Goal: Task Accomplishment & Management: Manage account settings

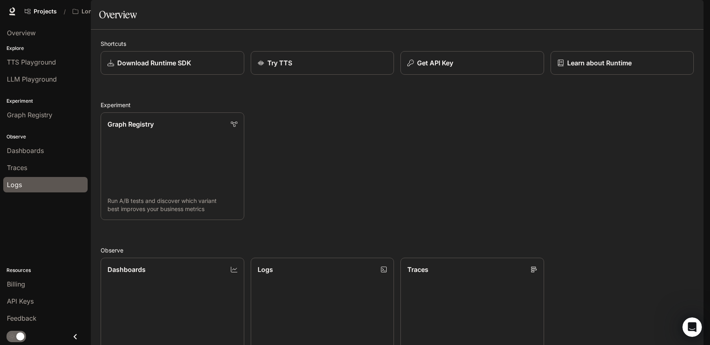
click at [21, 182] on span "Logs" at bounding box center [14, 185] width 15 height 10
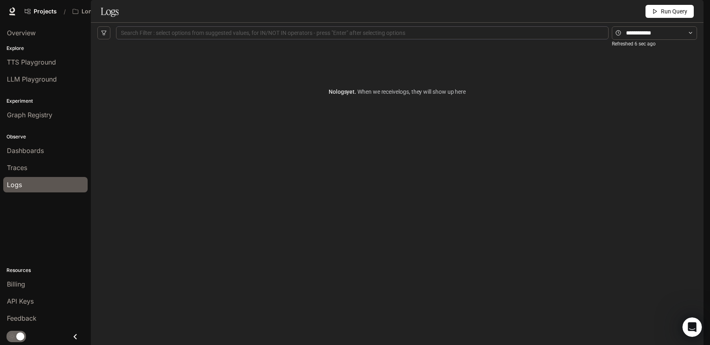
click at [692, 10] on icon "button" at bounding box center [692, 11] width 4 height 4
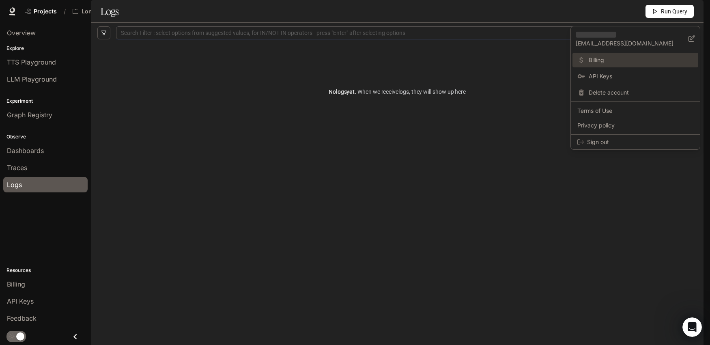
click at [617, 58] on span "Billing" at bounding box center [640, 60] width 105 height 8
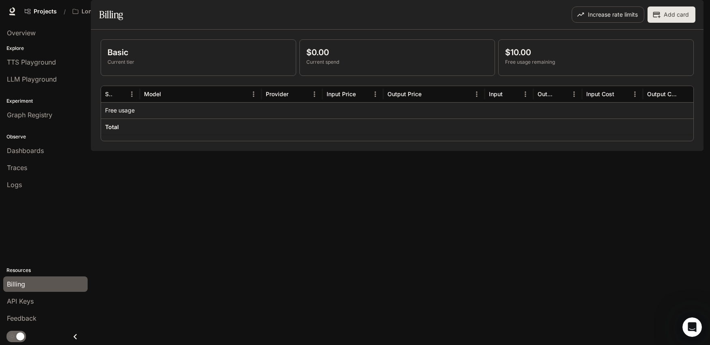
click at [35, 149] on span "Dashboards" at bounding box center [25, 151] width 37 height 10
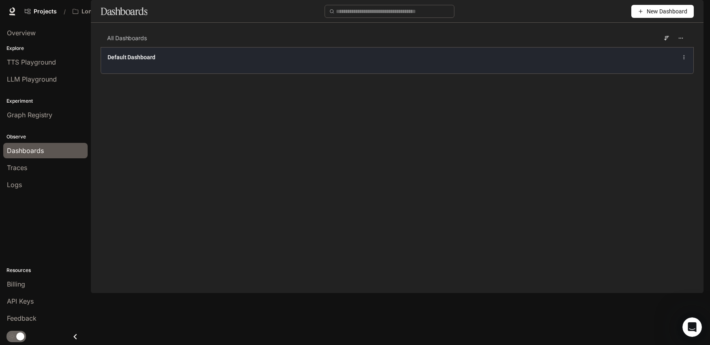
click at [184, 61] on div "Default Dashboard" at bounding box center [275, 57] width 336 height 8
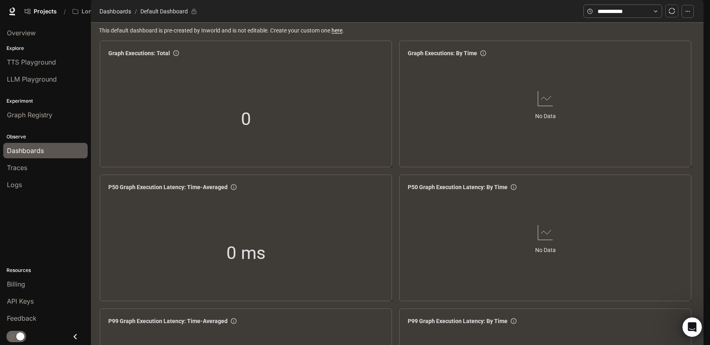
click at [27, 169] on span "Traces" at bounding box center [17, 168] width 20 height 10
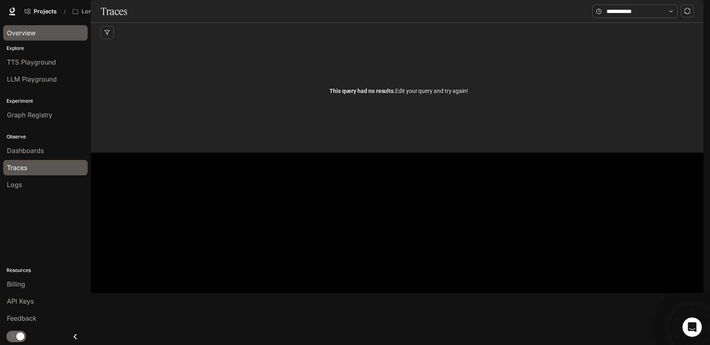
click at [44, 33] on div "Overview" at bounding box center [45, 33] width 77 height 10
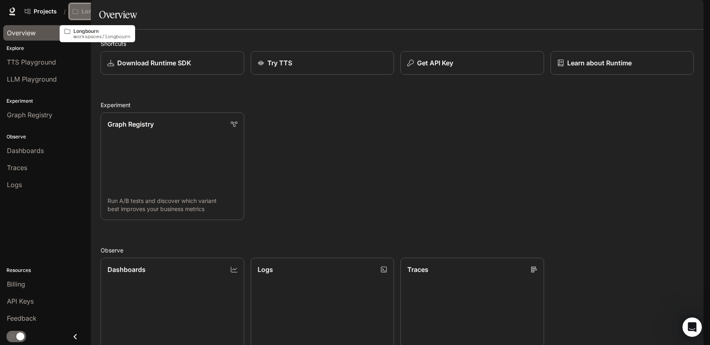
click at [97, 9] on p "Longbourn" at bounding box center [96, 11] width 31 height 7
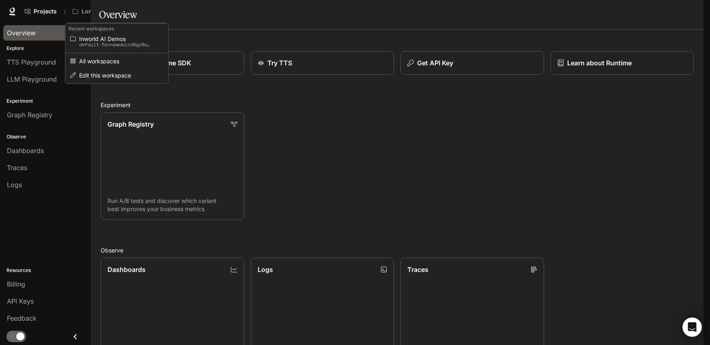
click at [458, 153] on div "Open workspace menu" at bounding box center [355, 172] width 710 height 345
click at [691, 13] on icon "button" at bounding box center [692, 11] width 4 height 4
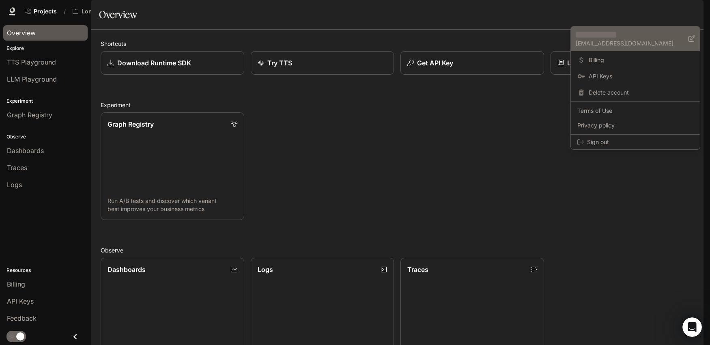
click at [613, 41] on p "[EMAIL_ADDRESS][DOMAIN_NAME]" at bounding box center [631, 43] width 113 height 8
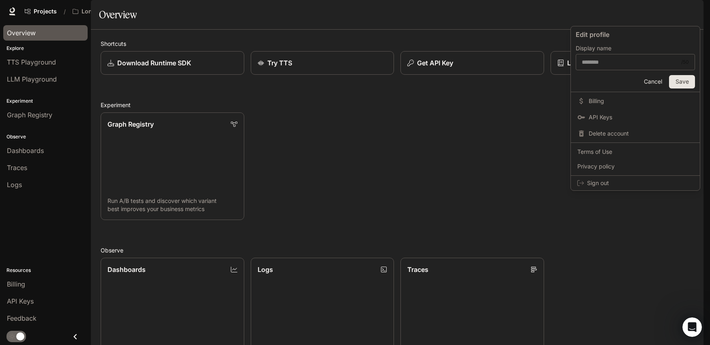
click at [501, 163] on div at bounding box center [355, 172] width 710 height 345
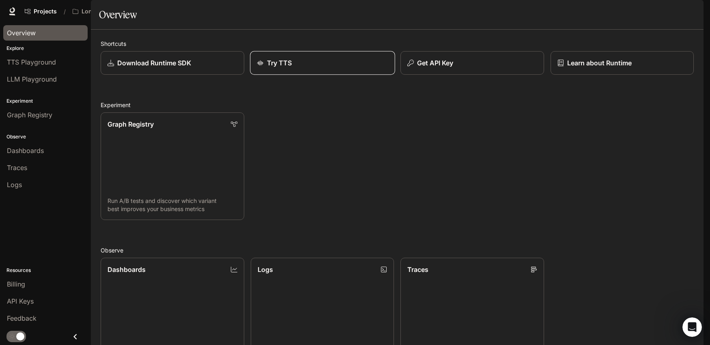
click at [277, 68] on p "Try TTS" at bounding box center [278, 63] width 25 height 10
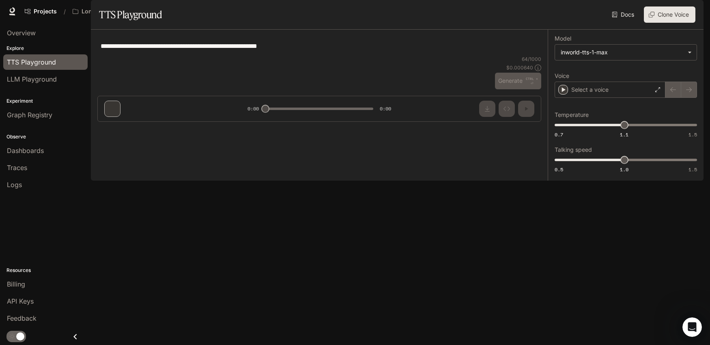
type input "**********"
type input "***"
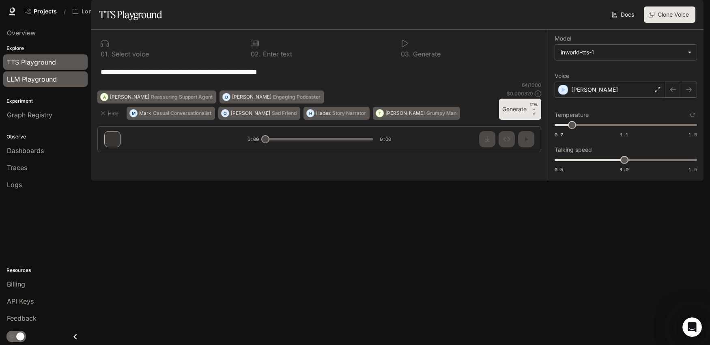
click at [40, 81] on span "LLM Playground" at bounding box center [32, 79] width 50 height 10
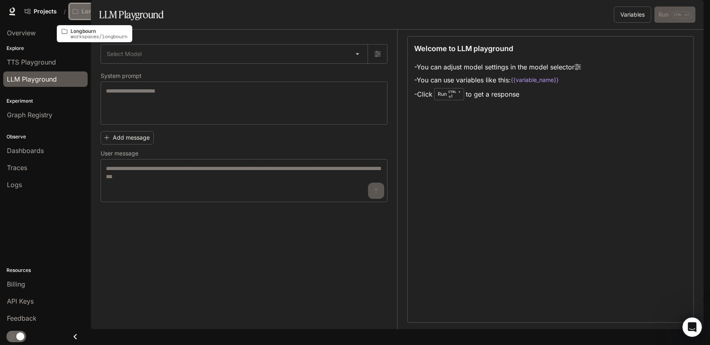
click at [87, 12] on p "Longbourn" at bounding box center [96, 11] width 31 height 7
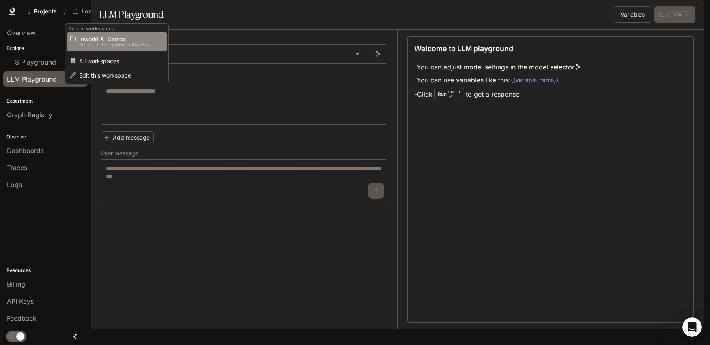
click at [127, 48] on link "Inworld AI Demos default-5znnpwdalcd9gz8axtrh2a" at bounding box center [117, 41] width 100 height 19
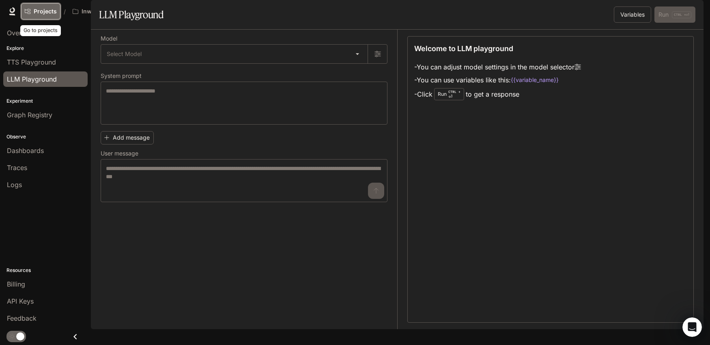
click at [48, 11] on span "Projects" at bounding box center [45, 11] width 23 height 7
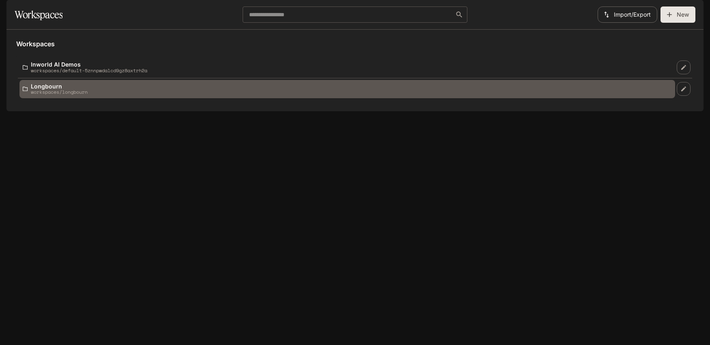
click at [43, 89] on p "Longbourn" at bounding box center [59, 86] width 57 height 6
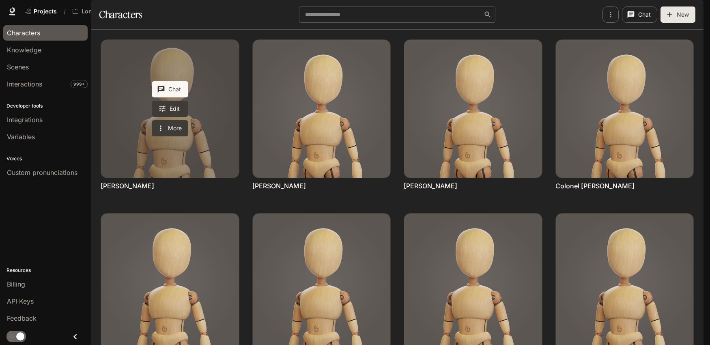
click at [216, 146] on link "Caroline Bingley" at bounding box center [170, 109] width 138 height 138
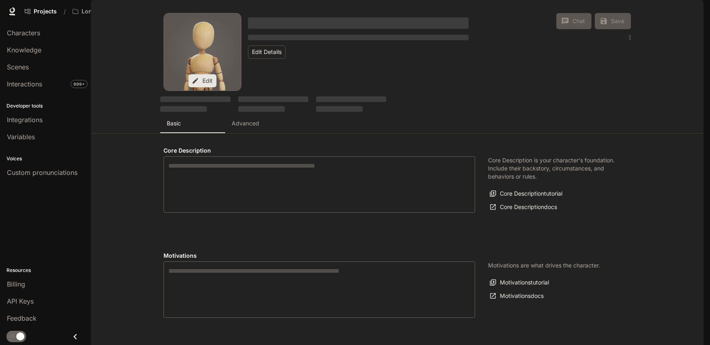
type textarea "**********"
type input "**********"
type textarea "**********"
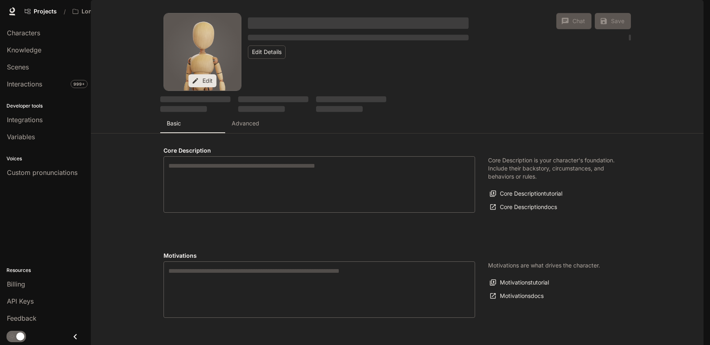
type input "*"
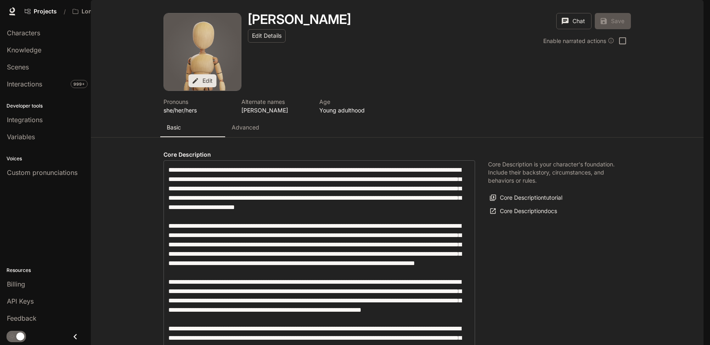
type input "**********"
click at [566, 29] on button "Chat" at bounding box center [573, 21] width 35 height 16
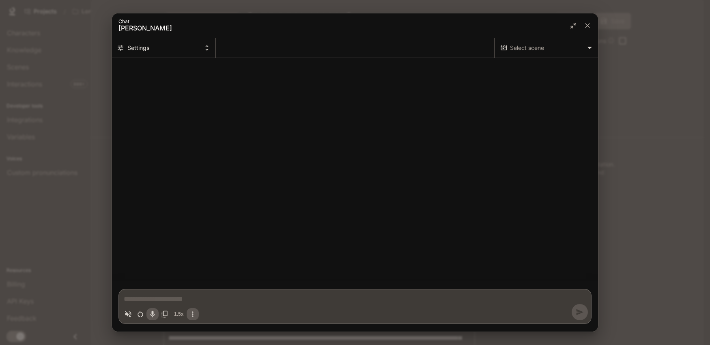
type textarea "*"
click at [588, 24] on icon "close" at bounding box center [587, 25] width 8 height 8
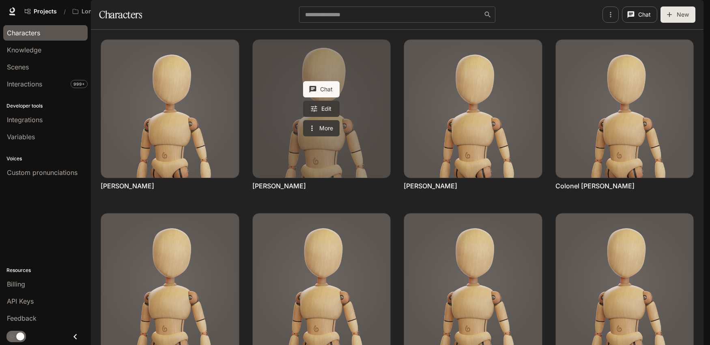
click at [349, 166] on link "Charles Bingley" at bounding box center [322, 109] width 138 height 138
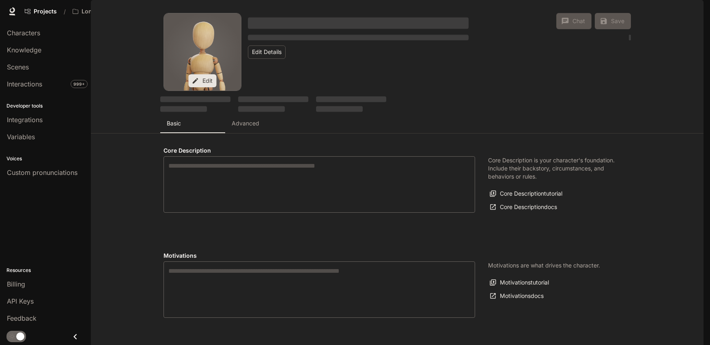
type textarea "**********"
type input "**********"
type textarea "**********"
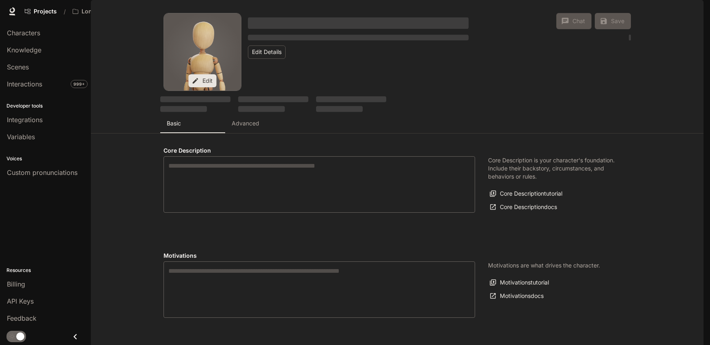
type input "**********"
type input "*"
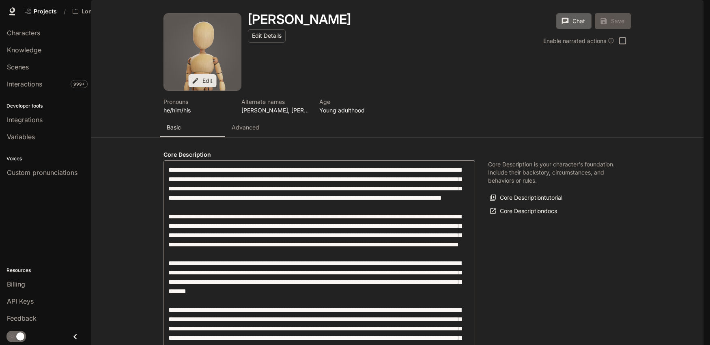
click at [573, 29] on button "Chat" at bounding box center [573, 21] width 35 height 16
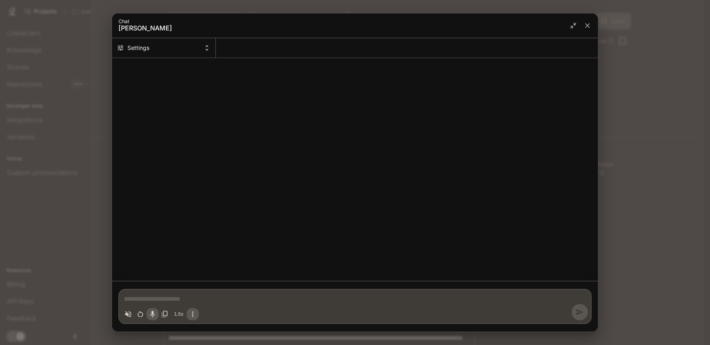
type textarea "*"
click at [587, 24] on icon "close" at bounding box center [587, 25] width 8 height 8
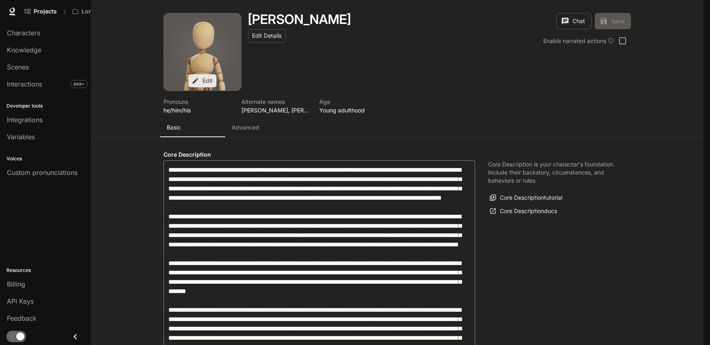
click at [693, 9] on icon "button" at bounding box center [691, 11] width 6 height 6
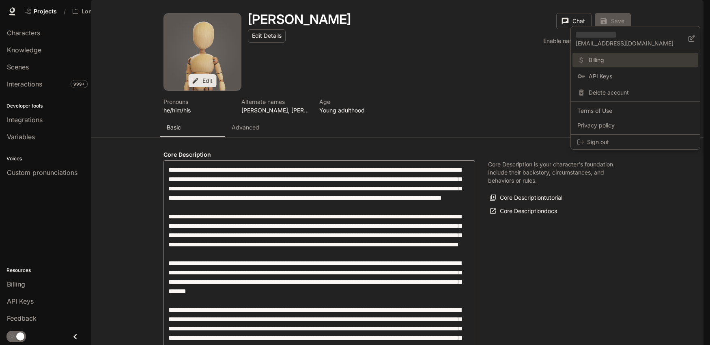
click at [614, 64] on link "Billing" at bounding box center [635, 60] width 126 height 15
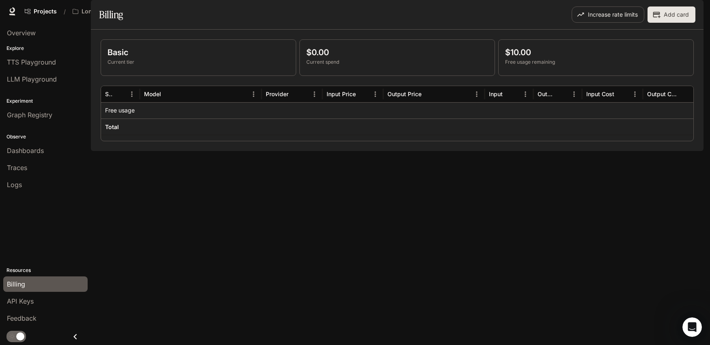
click at [197, 151] on div "Basic Current tier $0.00 Current spend $10.00 Free usage remaining Service Mode…" at bounding box center [397, 90] width 612 height 121
click at [90, 11] on p "Longbourn" at bounding box center [96, 11] width 31 height 7
click at [195, 197] on div "Open workspace menu" at bounding box center [355, 172] width 710 height 345
click at [30, 32] on span "Overview" at bounding box center [21, 33] width 29 height 10
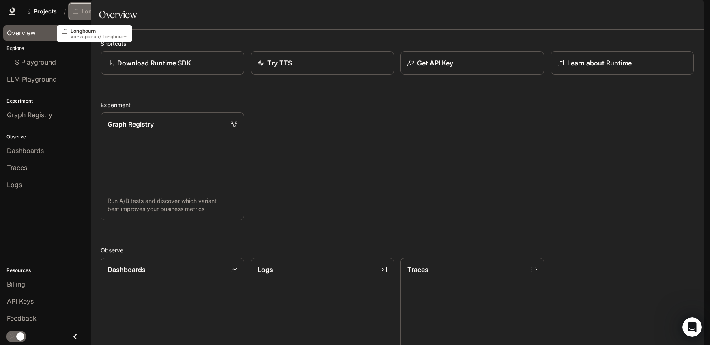
click at [101, 12] on p "Longbourn" at bounding box center [96, 11] width 31 height 7
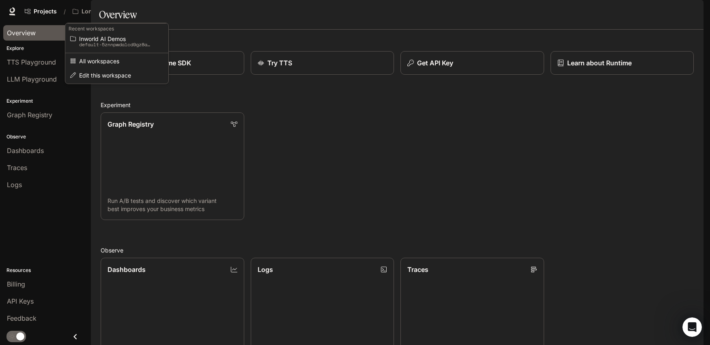
click at [335, 195] on div "Open workspace menu" at bounding box center [355, 172] width 710 height 345
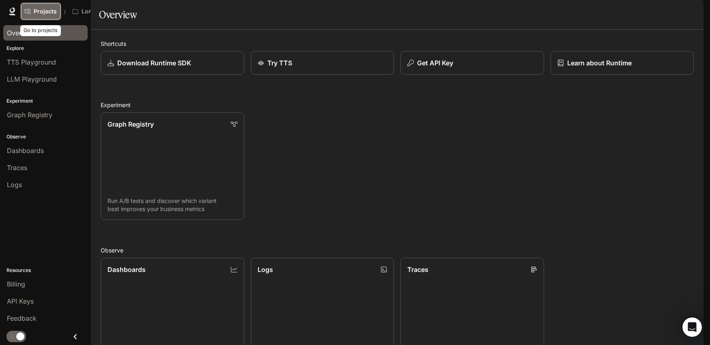
click at [60, 12] on link "Projects" at bounding box center [40, 11] width 39 height 16
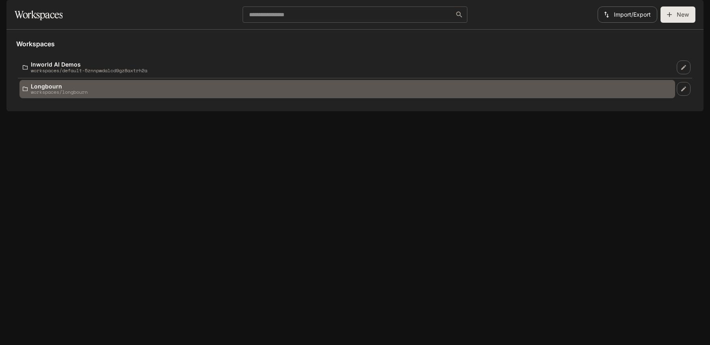
click at [55, 89] on p "Longbourn" at bounding box center [59, 86] width 57 height 6
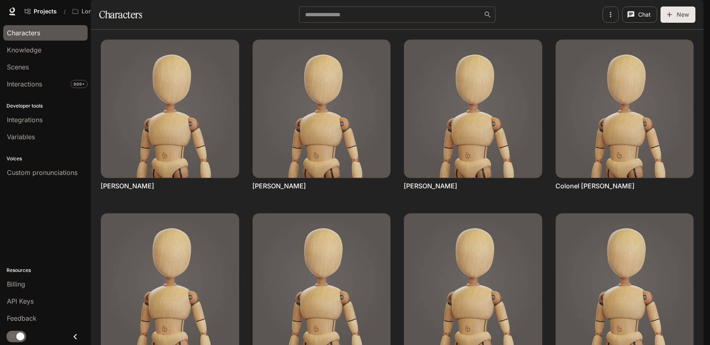
click at [610, 17] on icon "button" at bounding box center [609, 14] width 1 height 5
click at [689, 11] on div at bounding box center [355, 172] width 710 height 345
click at [691, 13] on icon "button" at bounding box center [692, 11] width 4 height 4
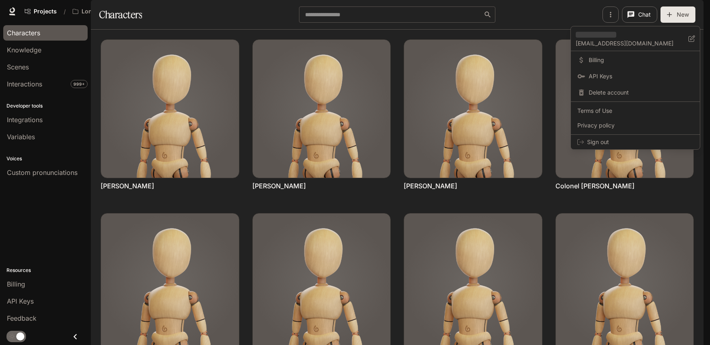
click at [14, 285] on div at bounding box center [355, 172] width 710 height 345
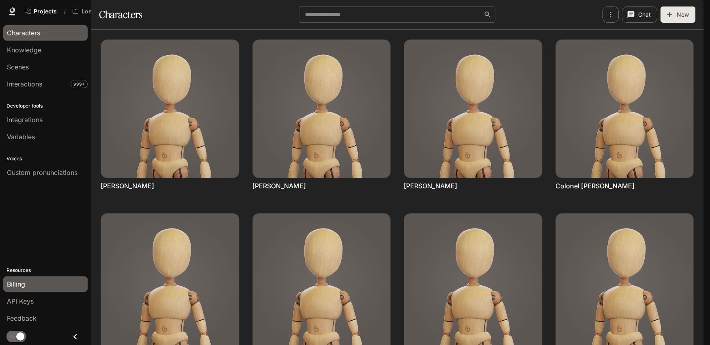
click at [14, 284] on span "Billing" at bounding box center [16, 284] width 18 height 10
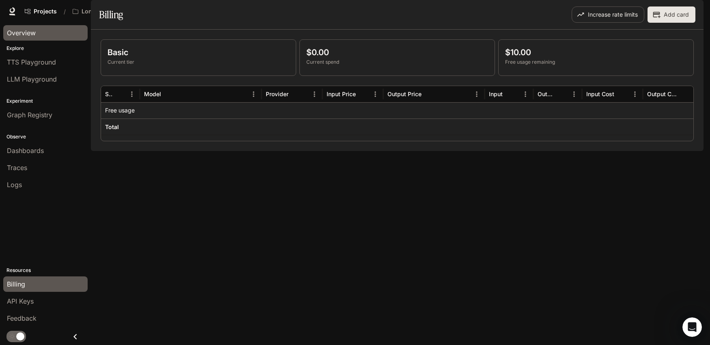
click at [34, 32] on span "Overview" at bounding box center [21, 33] width 29 height 10
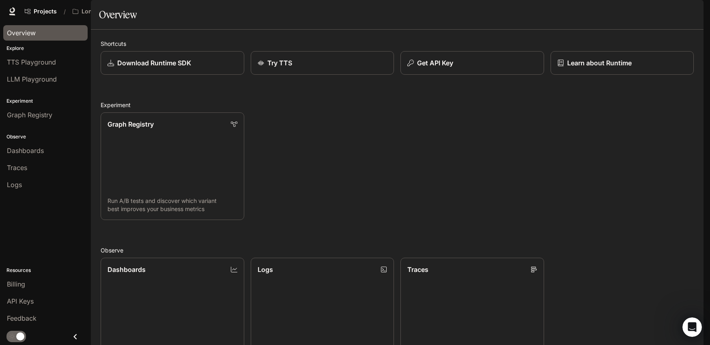
scroll to position [202, 0]
click at [37, 13] on span "Projects" at bounding box center [45, 11] width 23 height 7
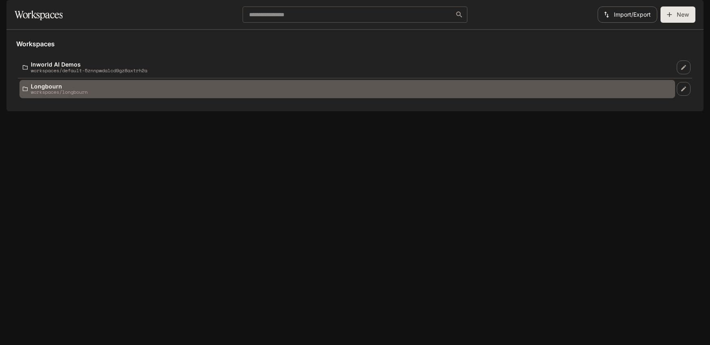
click at [69, 89] on p "Longbourn" at bounding box center [59, 86] width 57 height 6
